Goal: Information Seeking & Learning: Learn about a topic

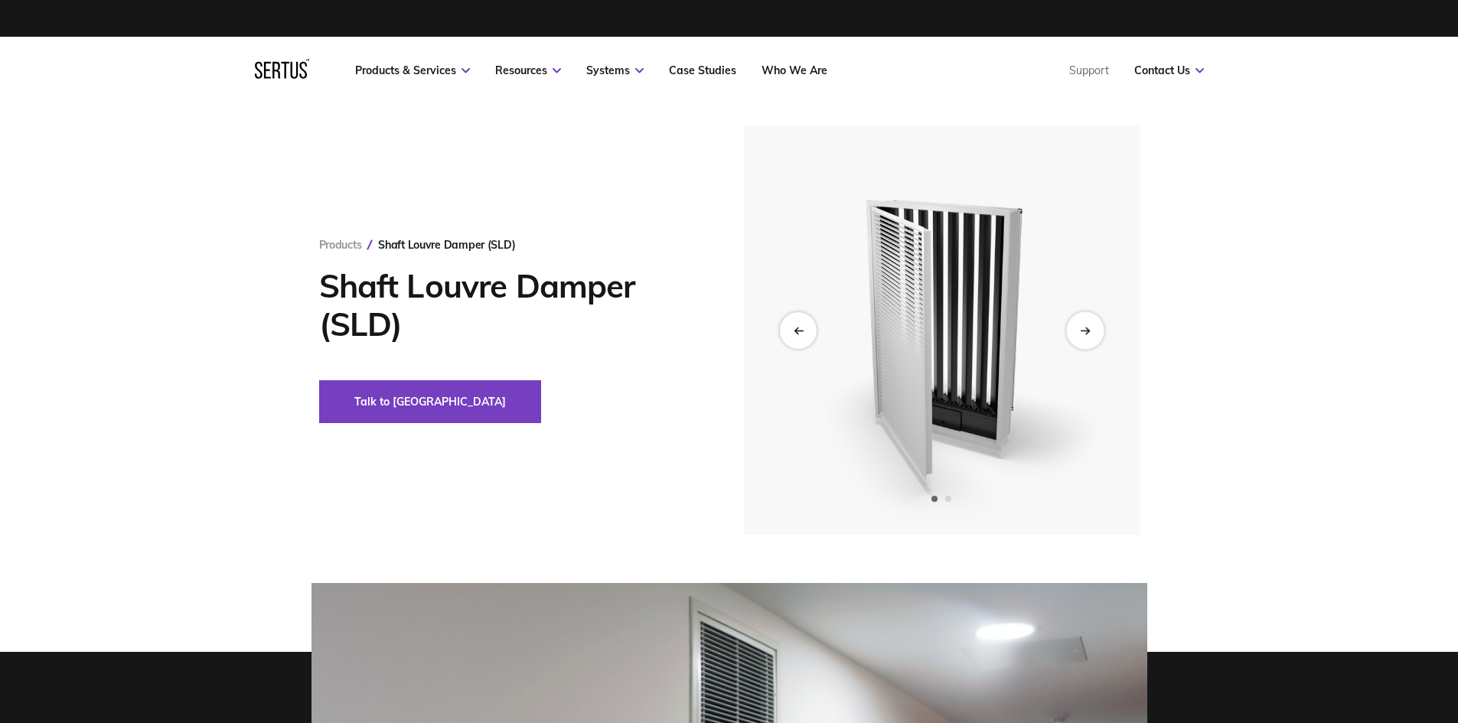
click at [1095, 330] on div "Next slide" at bounding box center [1085, 331] width 38 height 38
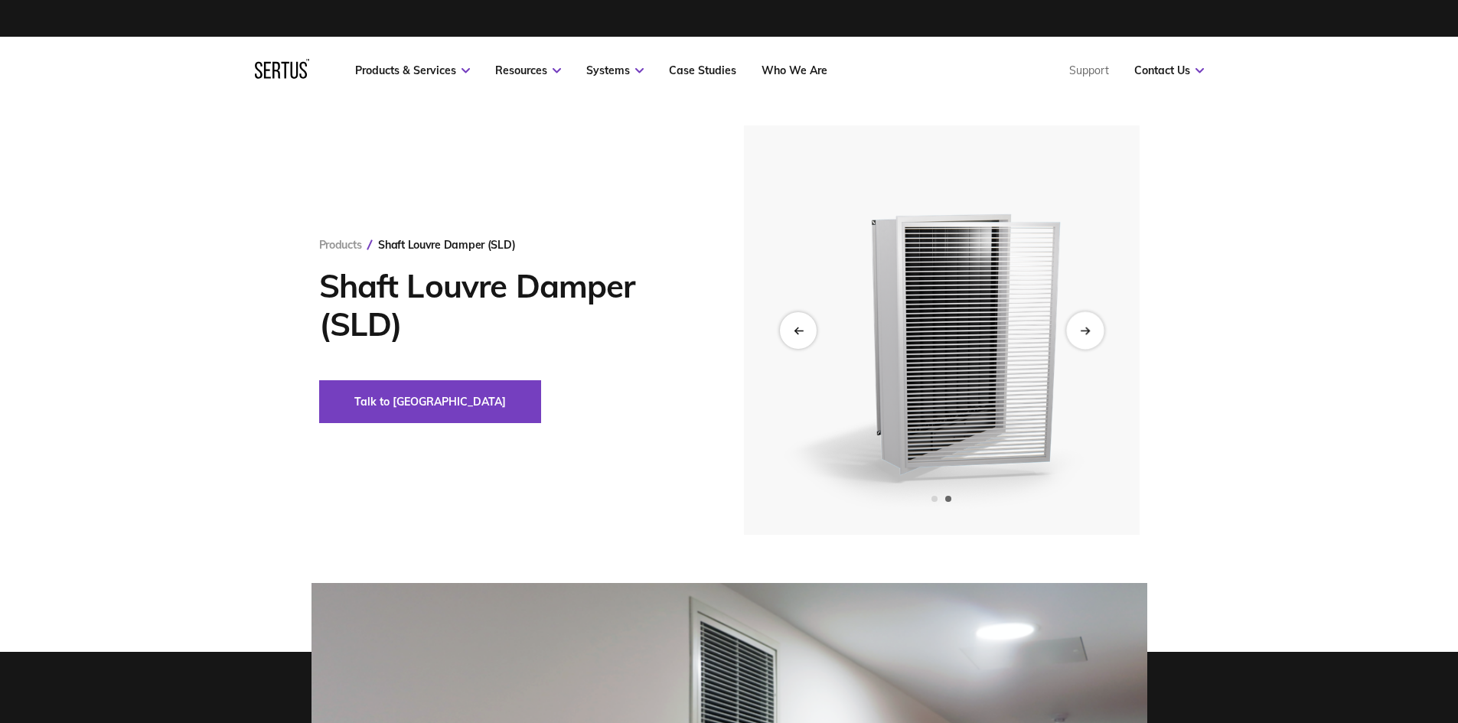
click at [1095, 330] on div "Next slide" at bounding box center [1085, 331] width 38 height 38
click at [1088, 331] on icon "Next slide" at bounding box center [1086, 330] width 3 height 6
click at [805, 337] on div "Previous slide" at bounding box center [798, 331] width 38 height 38
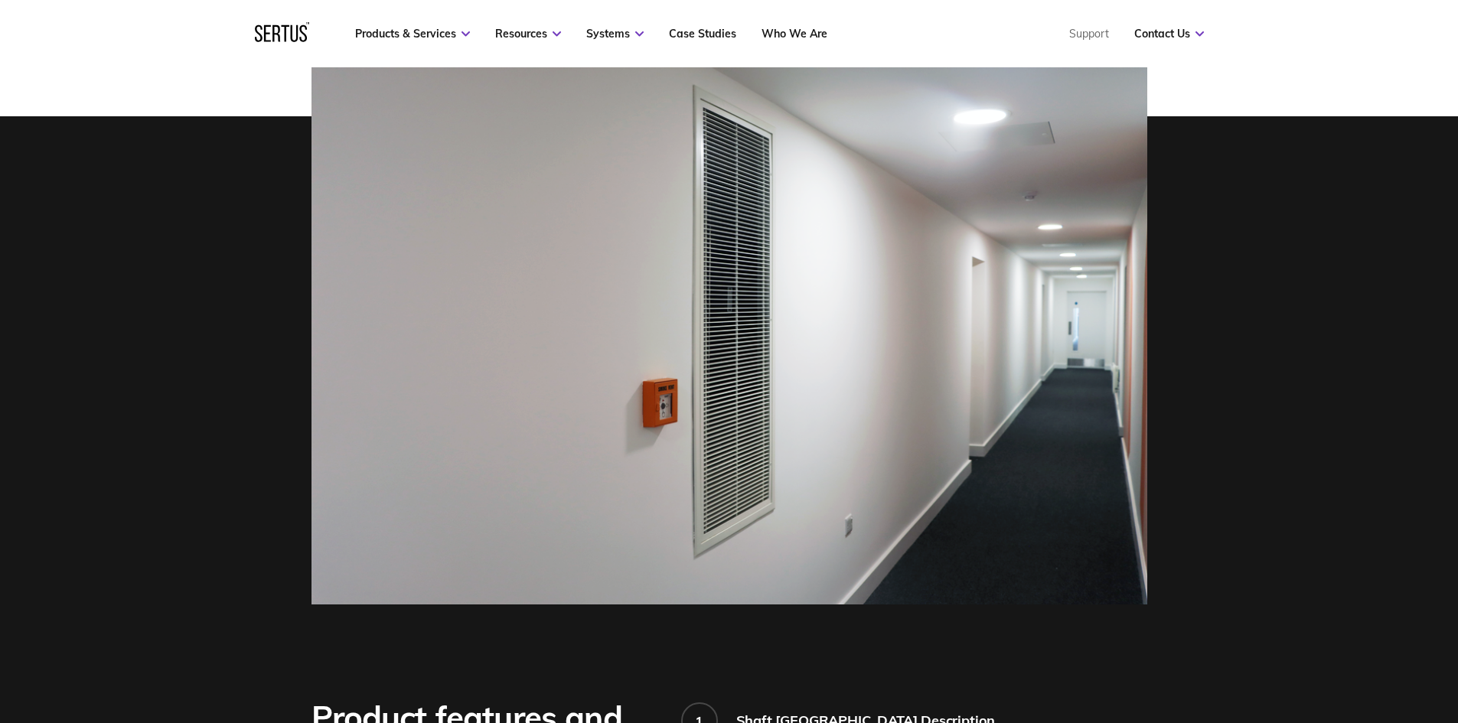
click at [769, 378] on img at bounding box center [730, 325] width 836 height 557
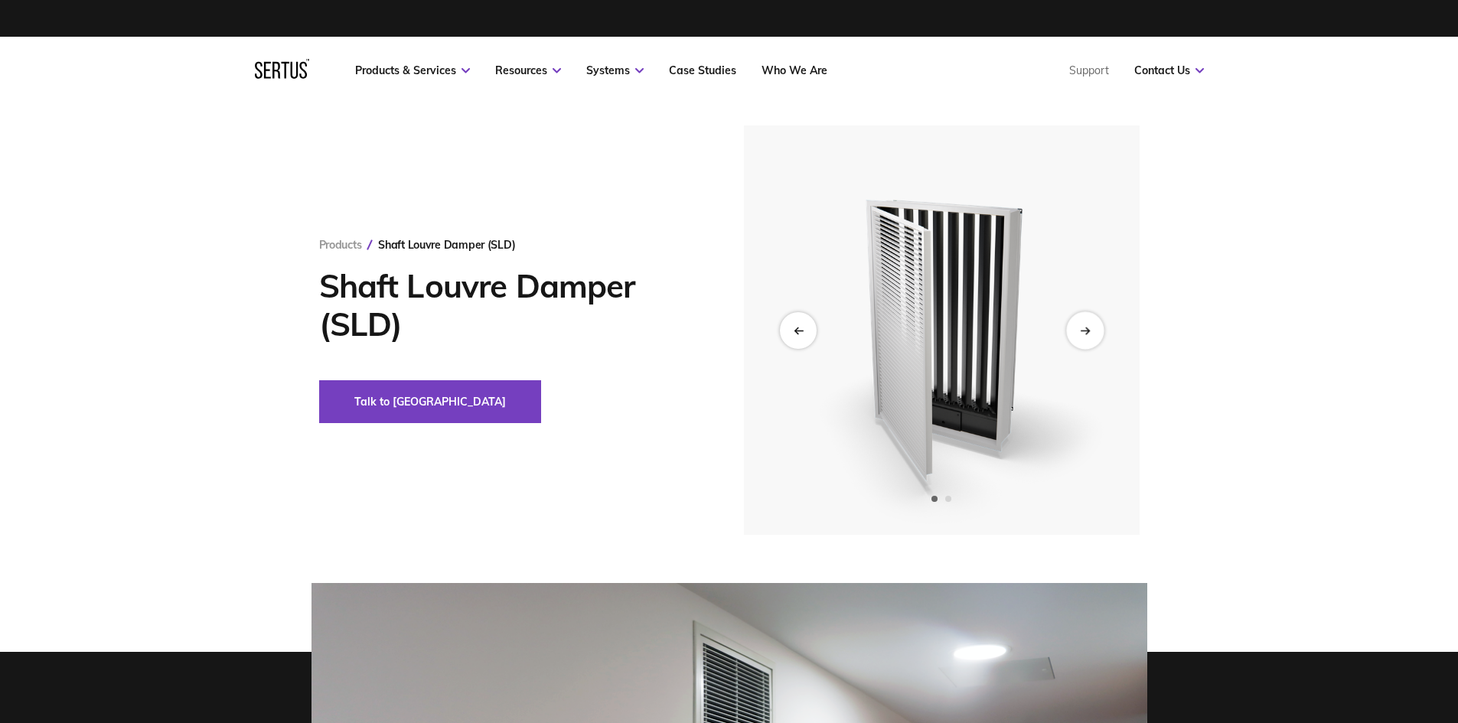
click at [1082, 328] on icon "Next slide" at bounding box center [1085, 330] width 10 height 8
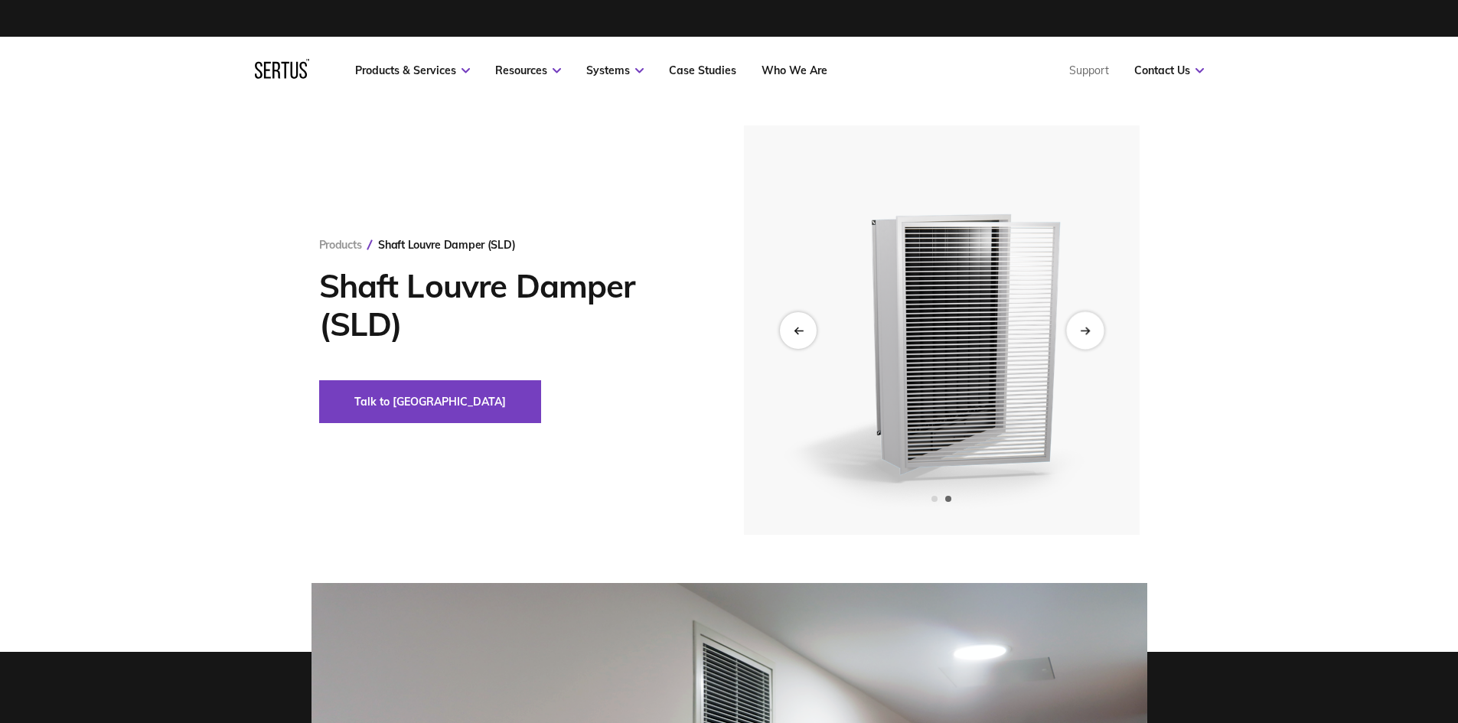
click at [1086, 330] on icon "Next slide" at bounding box center [1085, 330] width 10 height 8
click at [1084, 329] on icon "Next slide" at bounding box center [1085, 330] width 10 height 8
click at [794, 328] on icon "Previous slide" at bounding box center [798, 330] width 10 height 8
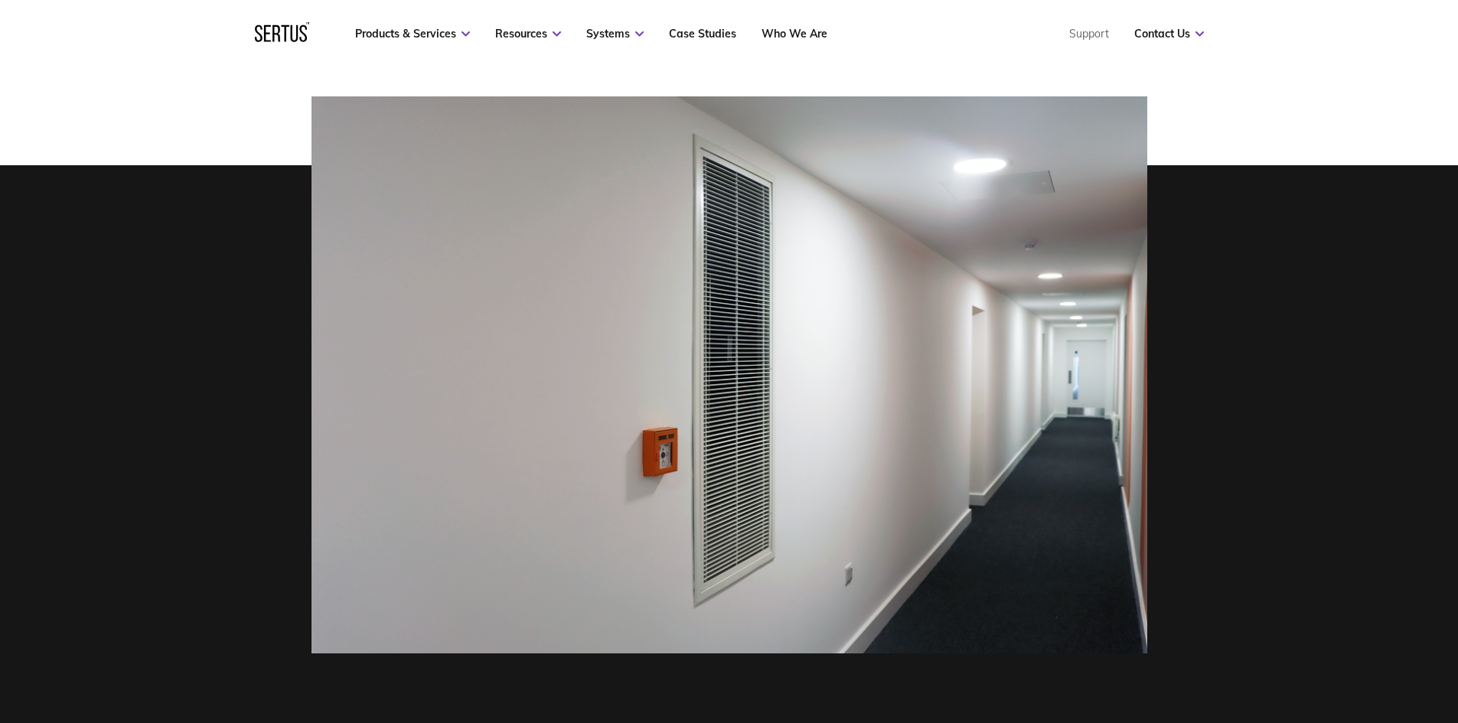
scroll to position [459, 0]
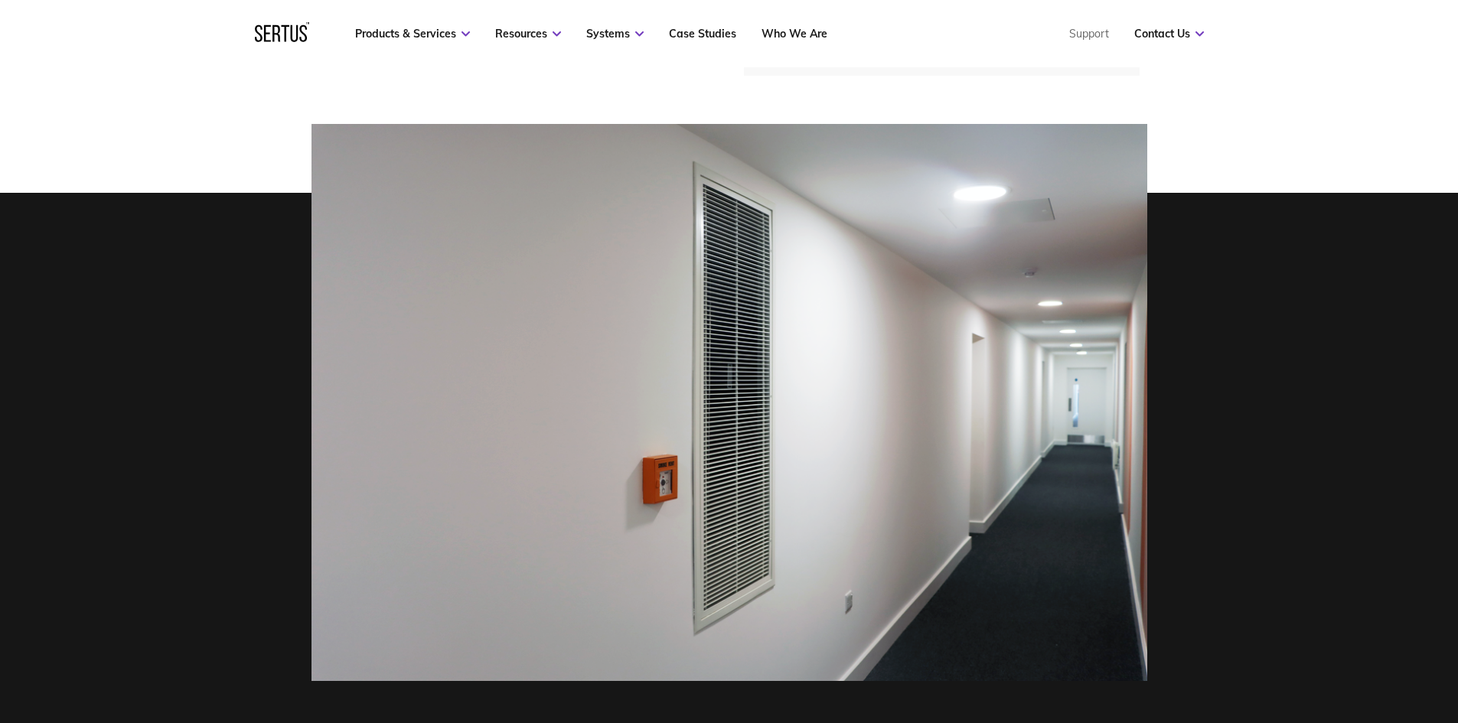
click at [201, 143] on div at bounding box center [729, 402] width 1458 height 557
